Goal: Information Seeking & Learning: Find specific fact

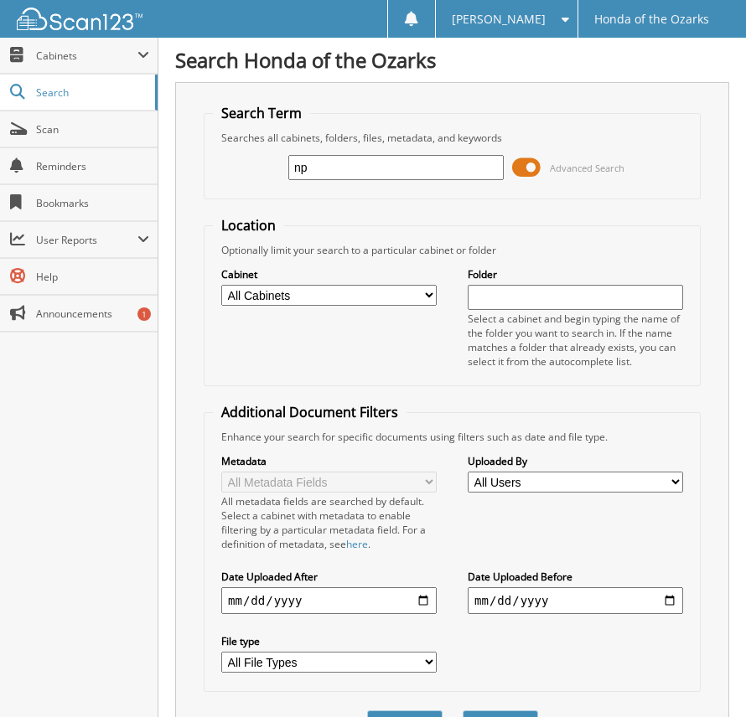
type input "n"
type input "[PERSON_NAME]"
click at [462, 710] on button "Search" at bounding box center [499, 725] width 75 height 31
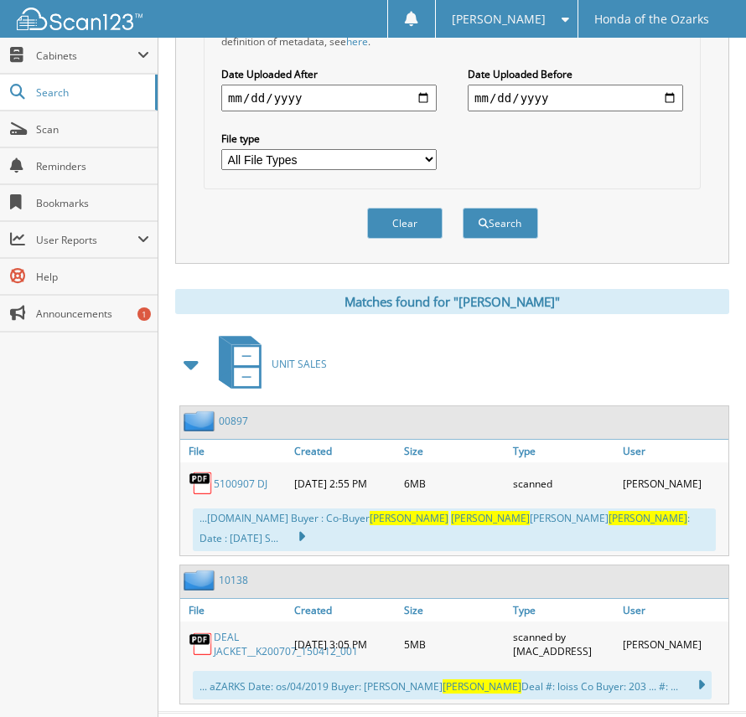
scroll to position [527, 0]
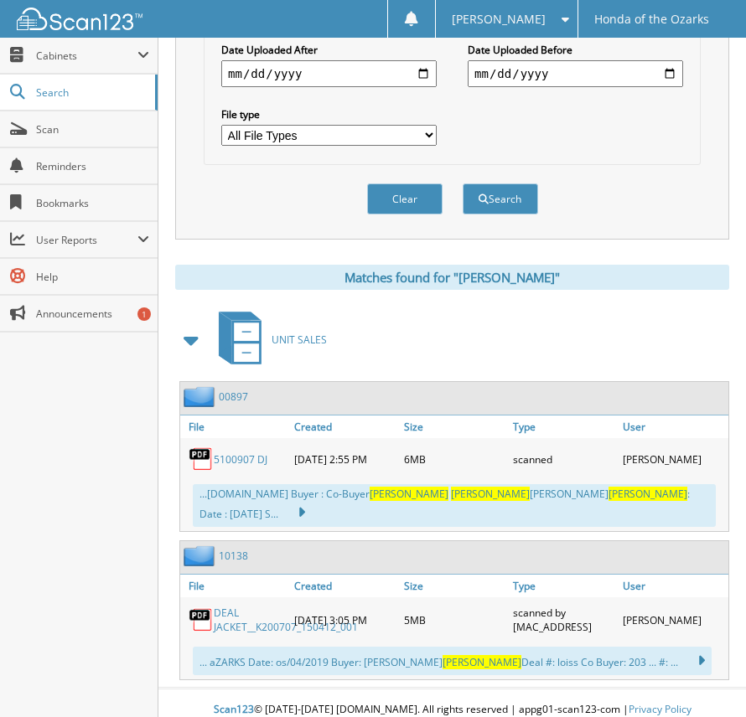
click at [222, 460] on link "5100907 DJ" at bounding box center [241, 459] width 54 height 14
